Goal: Transaction & Acquisition: Book appointment/travel/reservation

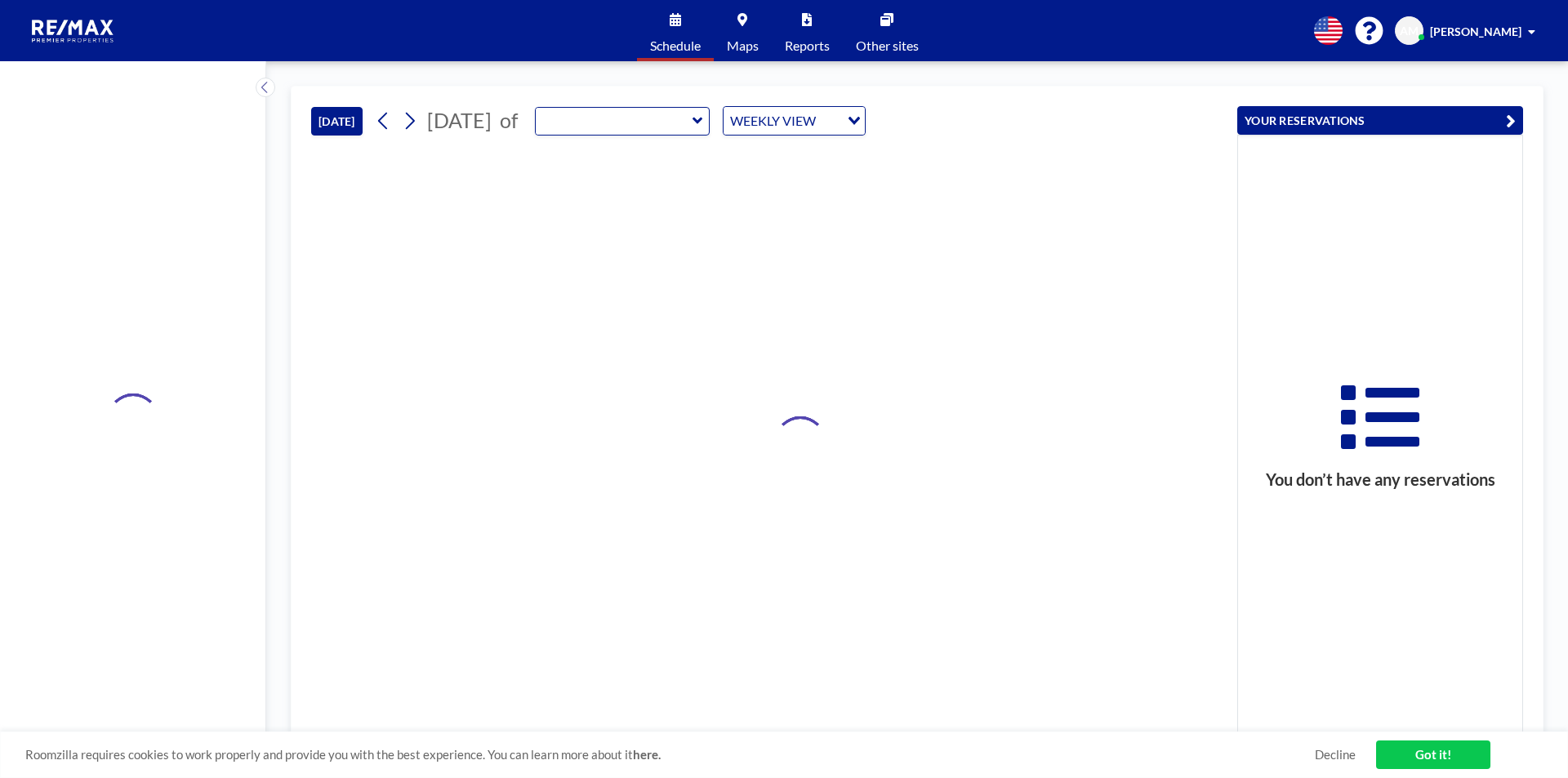
type input "RPP Closing Room"
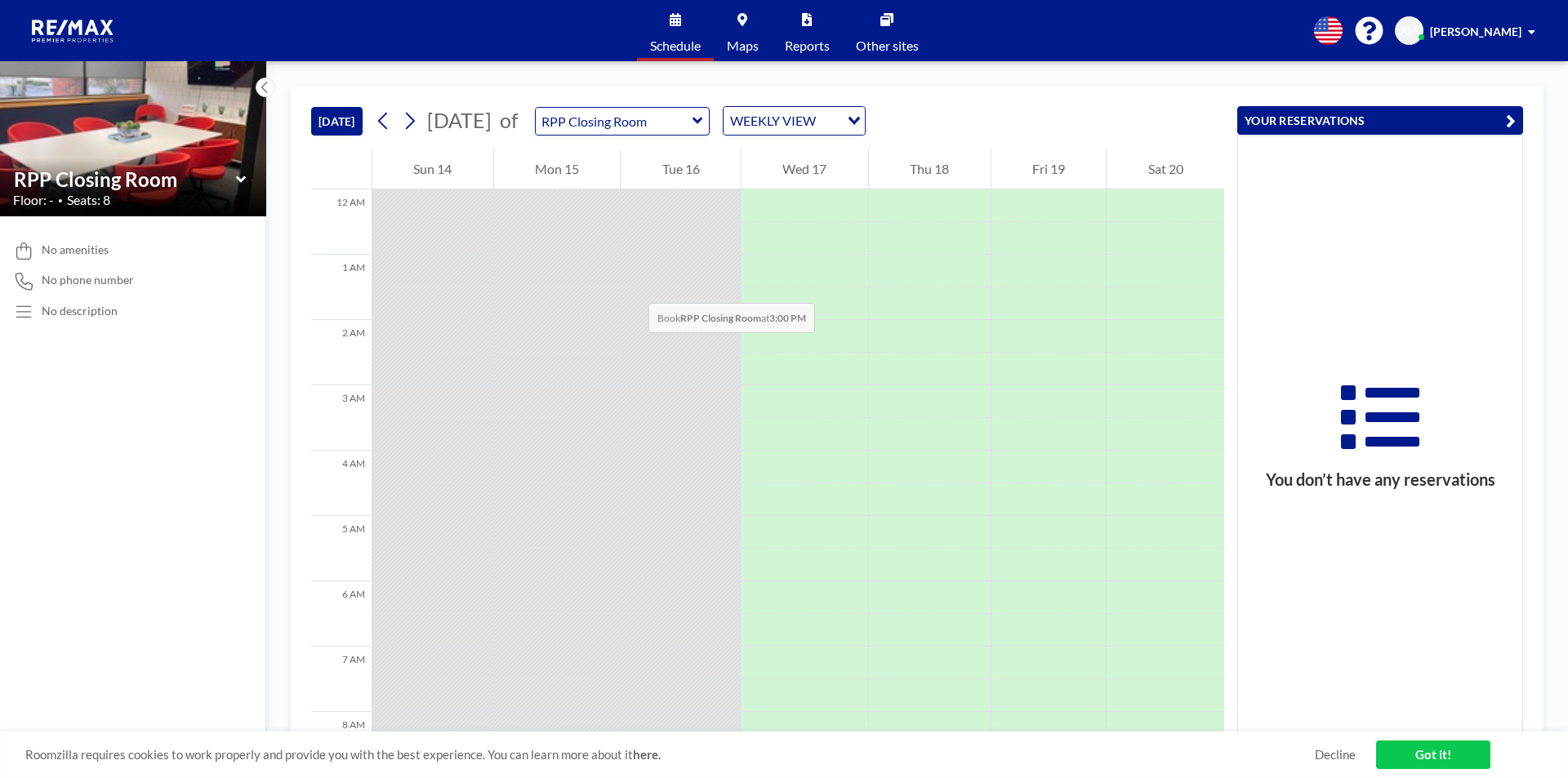
scroll to position [915, 0]
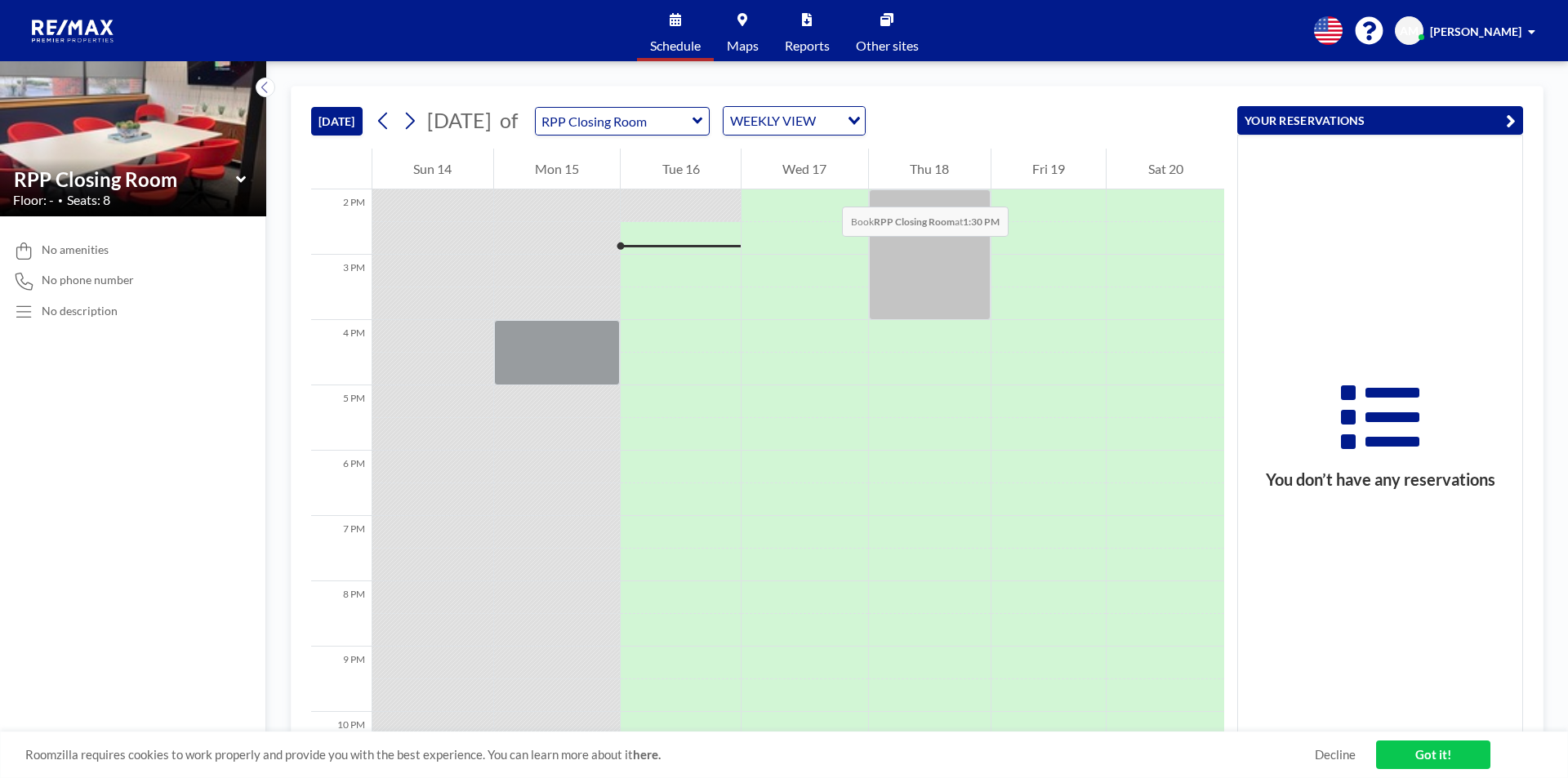
click at [823, 189] on div at bounding box center [805, 173] width 127 height 32
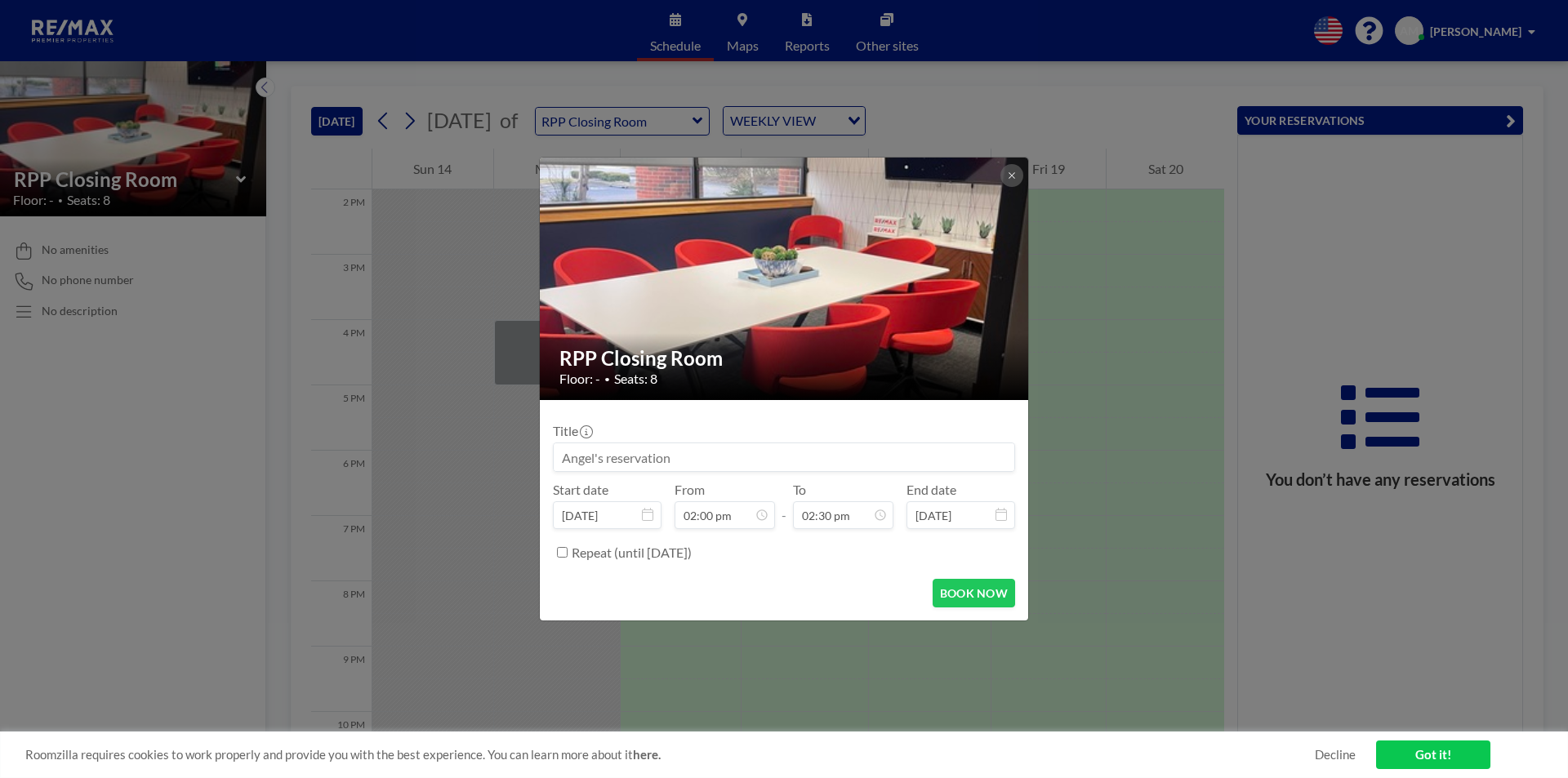
click at [620, 462] on input at bounding box center [784, 457] width 461 height 28
paste input "[PERSON_NAME]/[PERSON_NAME]-P-33098 Primary Res-buyer only -"
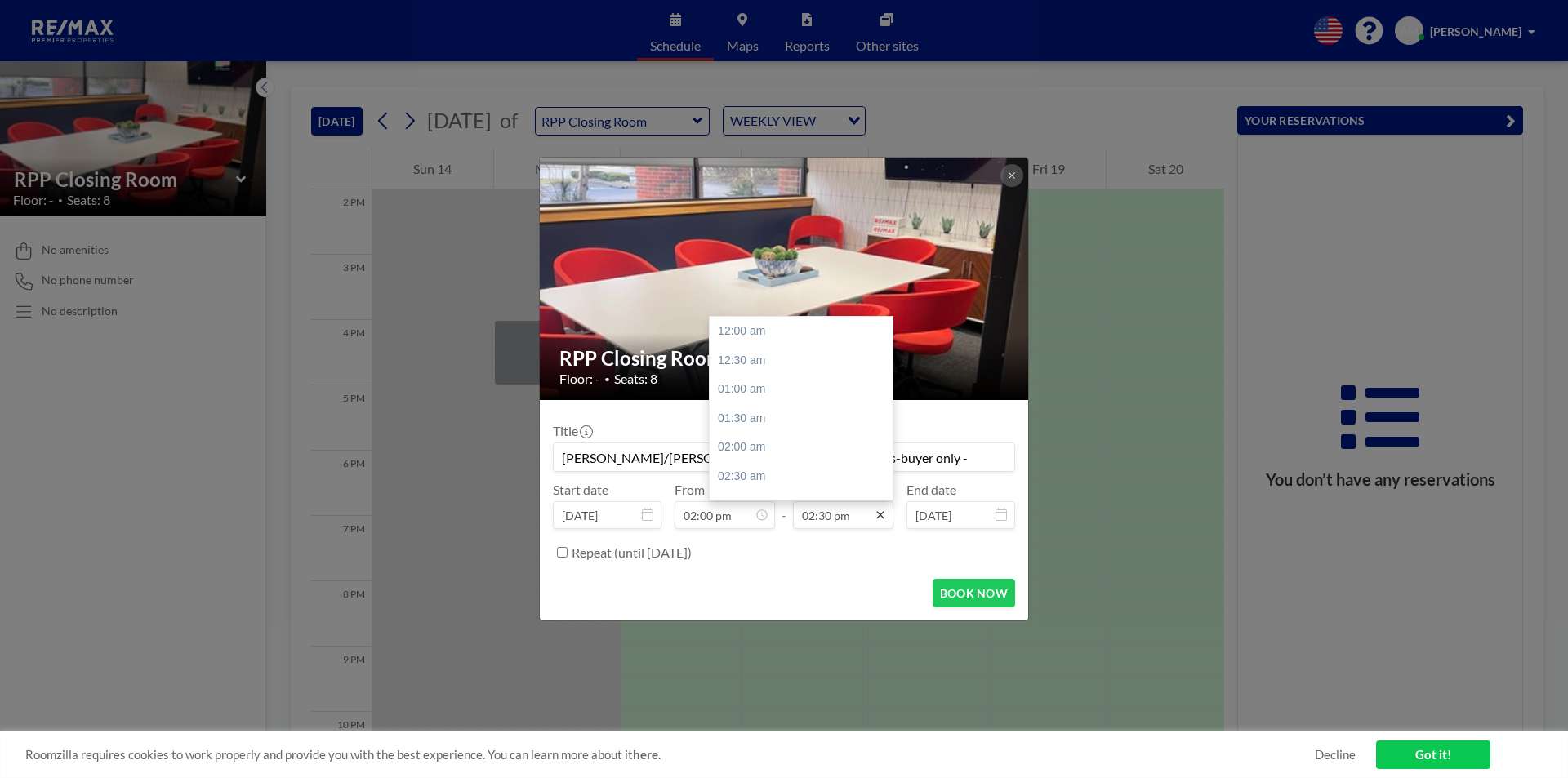
scroll to position [843, 0]
type input "[PERSON_NAME]/[PERSON_NAME]-P-33098 Primary Res-buyer only -"
click at [874, 520] on icon at bounding box center [881, 515] width 13 height 13
click at [848, 520] on input "02:30 pm" at bounding box center [844, 515] width 101 height 28
click at [748, 357] on div "03:00 pm" at bounding box center [805, 360] width 191 height 29
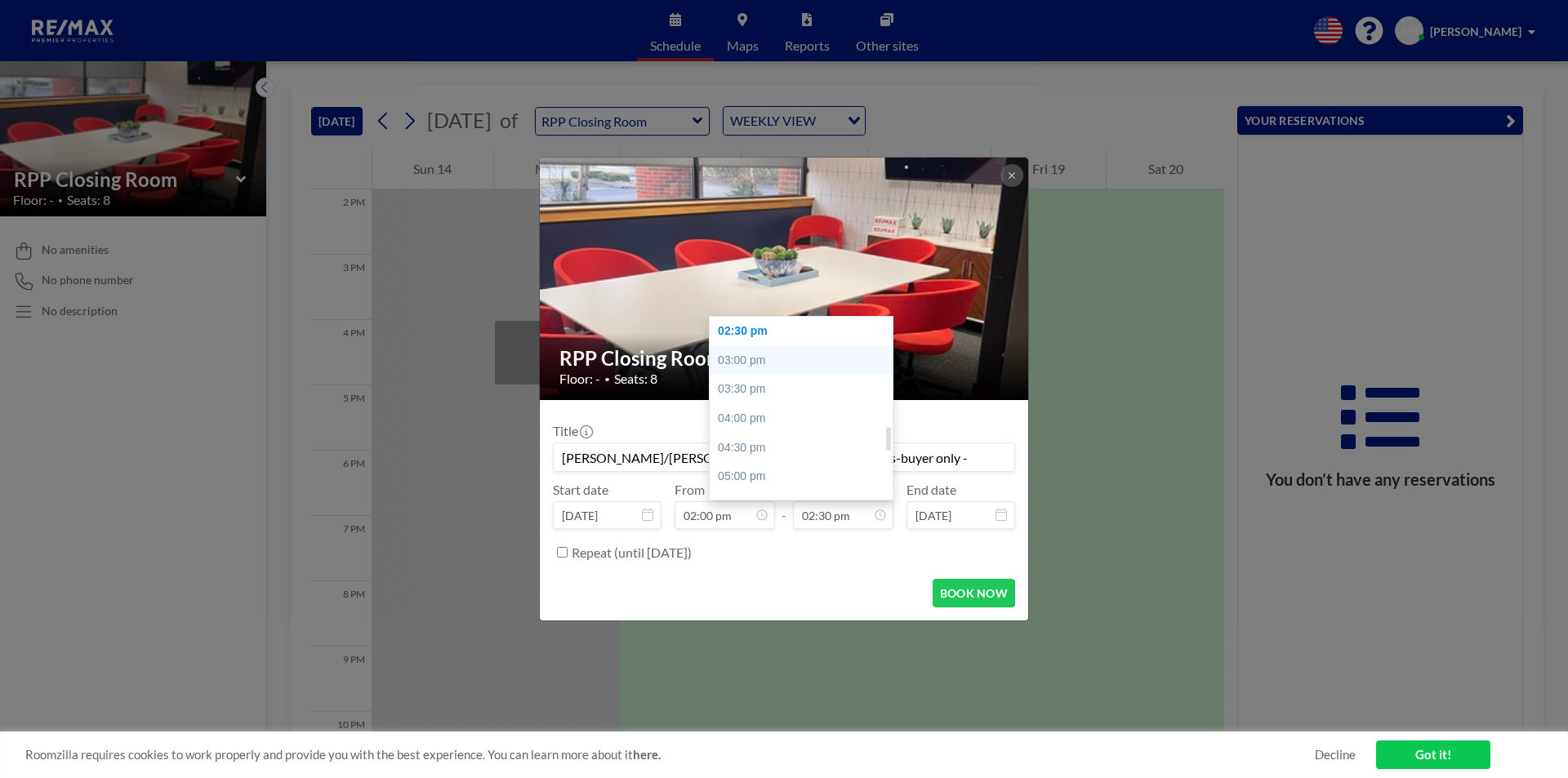
type input "03:00 pm"
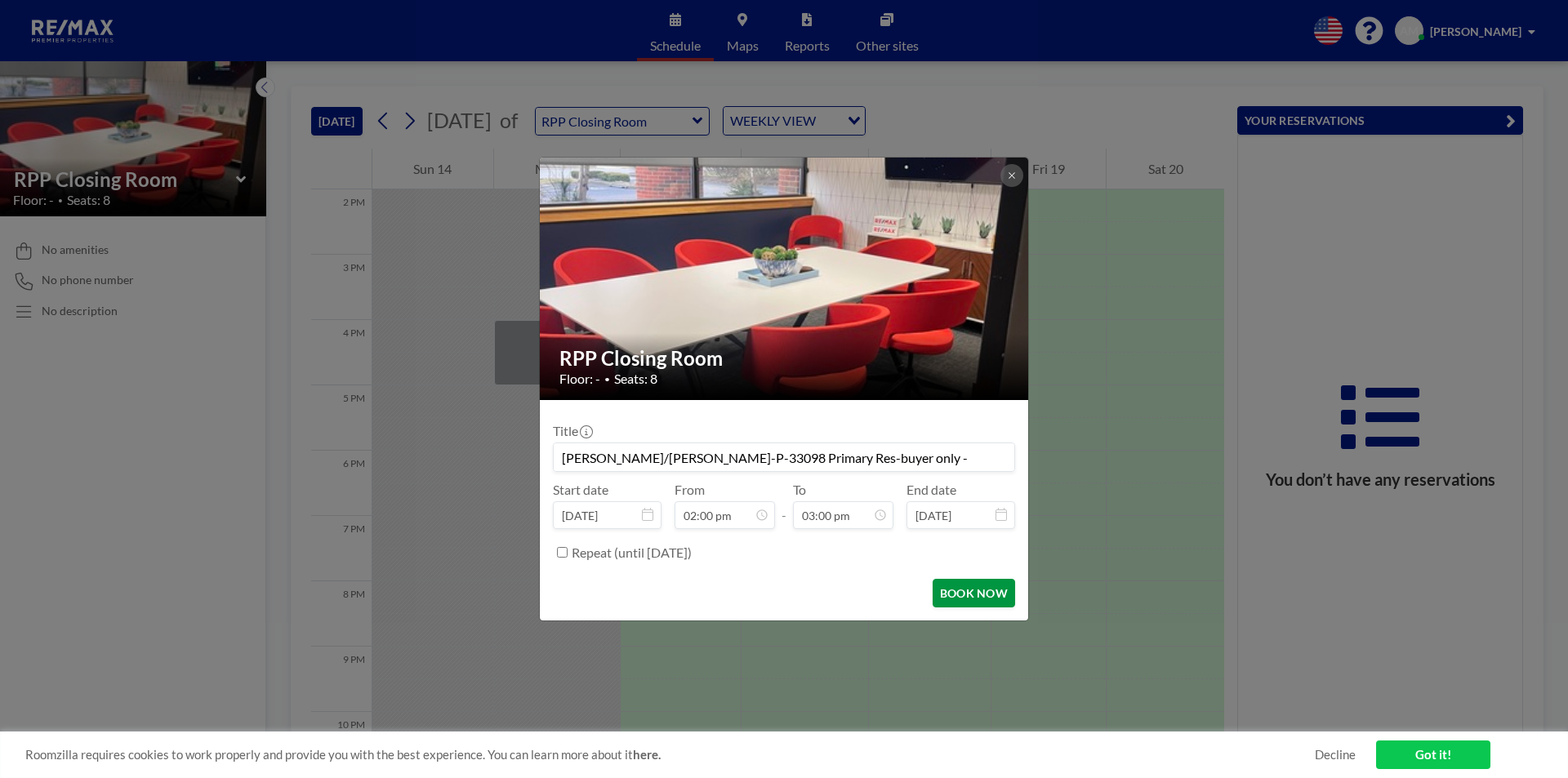
click at [952, 593] on button "BOOK NOW" at bounding box center [973, 593] width 83 height 29
